Goal: Task Accomplishment & Management: Manage account settings

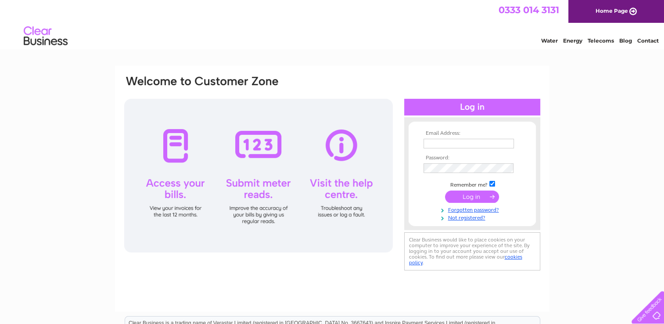
type input "accounts.admin@shj.co.uk"
click at [475, 199] on input "submit" at bounding box center [472, 196] width 54 height 12
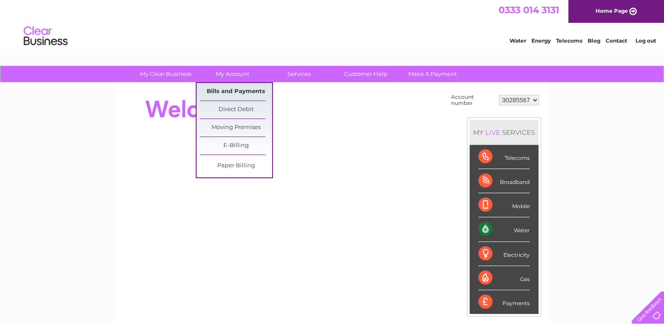
click at [233, 94] on link "Bills and Payments" at bounding box center [236, 92] width 72 height 18
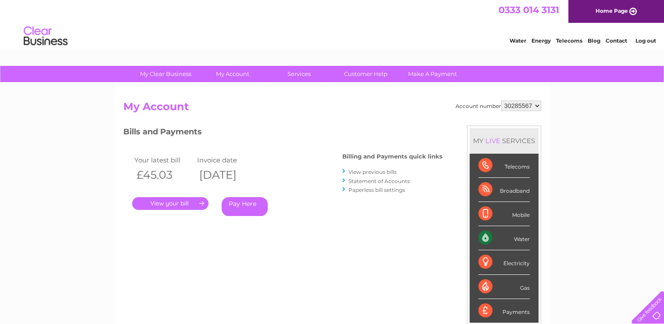
click at [169, 195] on div ". Pay Here" at bounding box center [220, 190] width 176 height 13
click at [169, 197] on link "." at bounding box center [170, 203] width 76 height 13
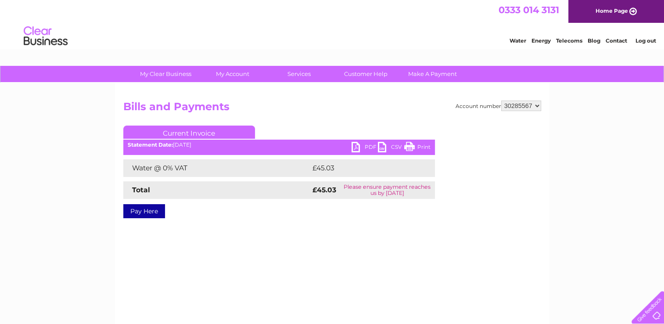
click at [356, 148] on link "PDF" at bounding box center [365, 148] width 26 height 13
